Goal: Task Accomplishment & Management: Manage account settings

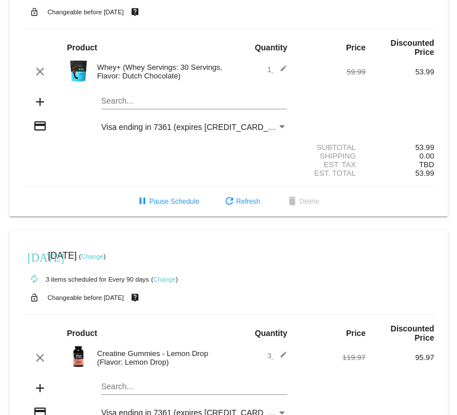
scroll to position [455, 0]
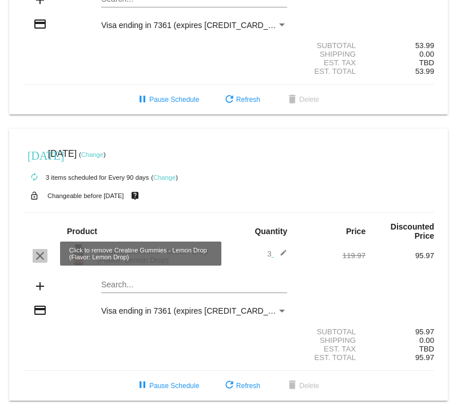
click at [35, 253] on mat-icon "clear" at bounding box center [40, 256] width 14 height 14
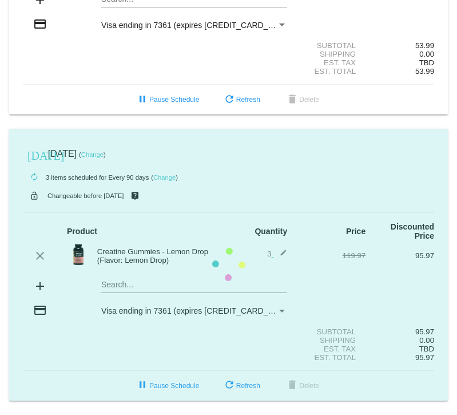
scroll to position [415, 0]
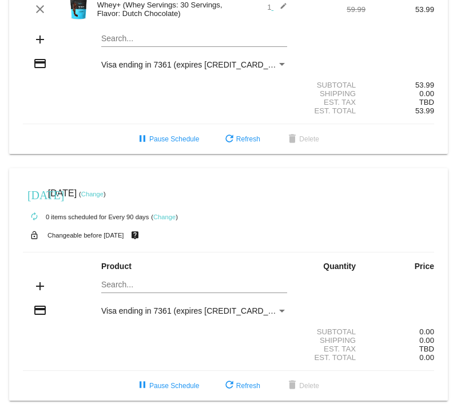
click at [150, 284] on mat-card "[DATE] [DATE] ( Change ) autorenew 0 items scheduled for Every 90 days ( Change…" at bounding box center [228, 284] width 439 height 232
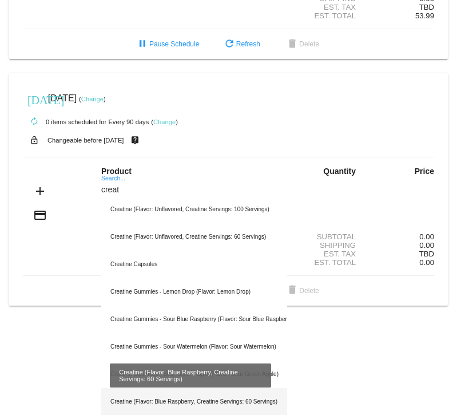
scroll to position [503, 0]
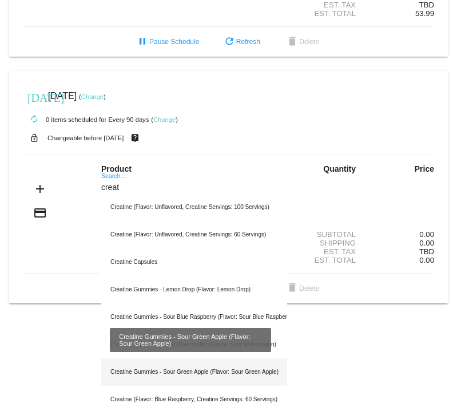
type input "creat"
click at [209, 380] on div "Creatine Gummies - Sour Green Apple (Flavor: Sour Green Apple)" at bounding box center [194, 371] width 186 height 27
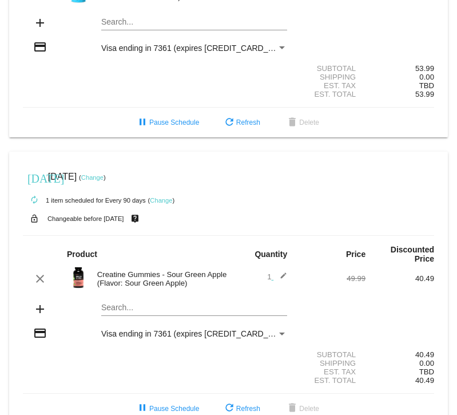
scroll to position [455, 0]
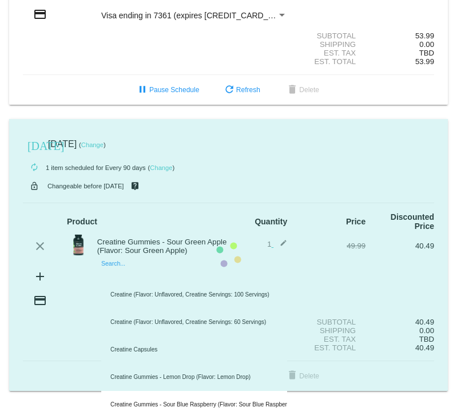
click at [113, 282] on mat-card "[DATE] [DATE] ( Change ) autorenew 1 item scheduled for Every 90 days ( Change …" at bounding box center [228, 255] width 439 height 272
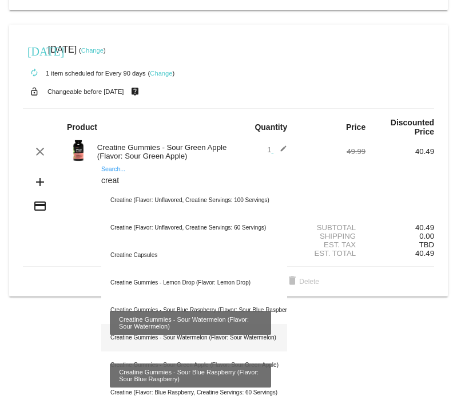
scroll to position [604, 0]
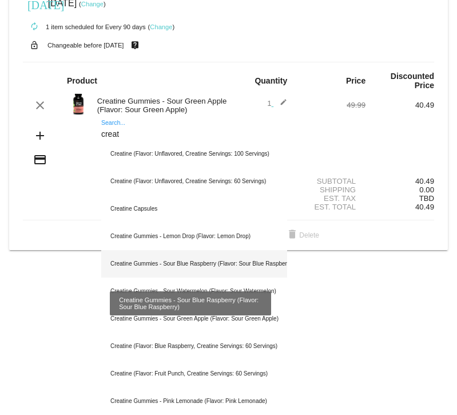
type input "creat"
click at [168, 266] on div "Creatine Gummies - Sour Blue Raspberry (Flavor: Sour Blue Raspberry)" at bounding box center [194, 263] width 186 height 27
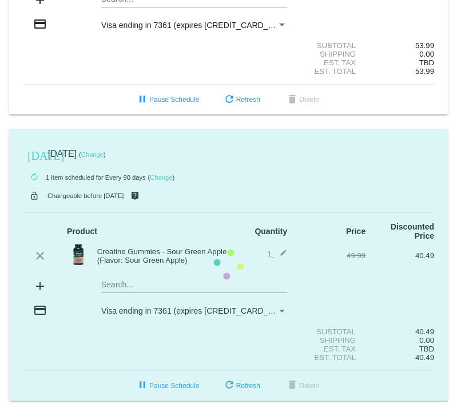
scroll to position [455, 0]
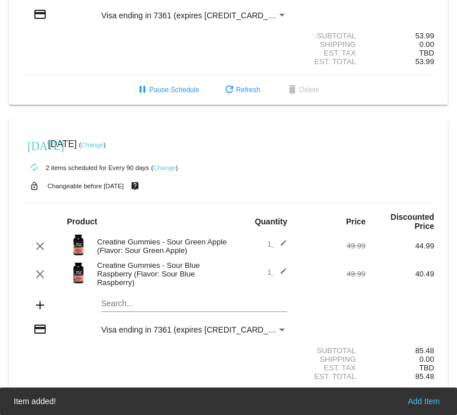
click at [120, 314] on mat-card "[DATE] [DATE] ( Change ) autorenew 2 items scheduled for Every 90 days ( Change…" at bounding box center [228, 269] width 439 height 300
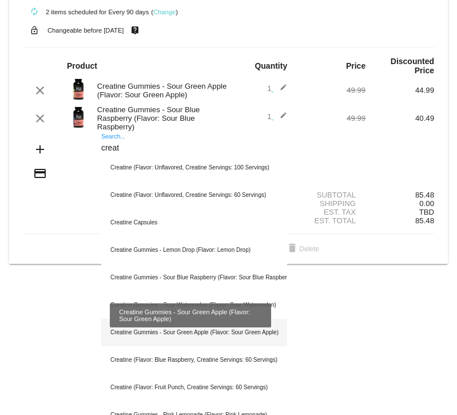
scroll to position [634, 0]
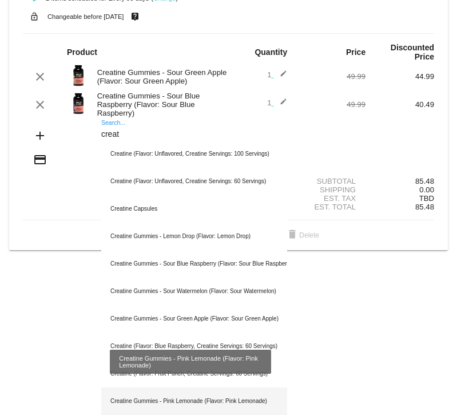
type input "creat"
click at [168, 399] on div "Creatine Gummies - Pink Lemonade (Flavor: Pink Lemonade)" at bounding box center [194, 400] width 186 height 27
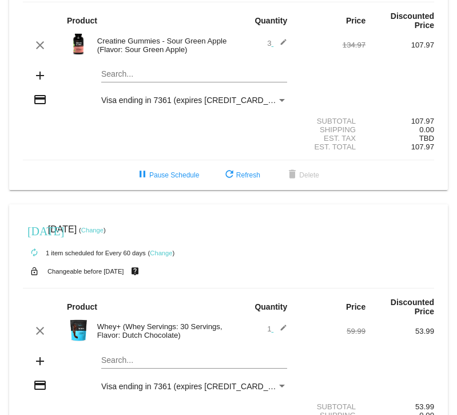
scroll to position [0, 0]
